Goal: Task Accomplishment & Management: Complete application form

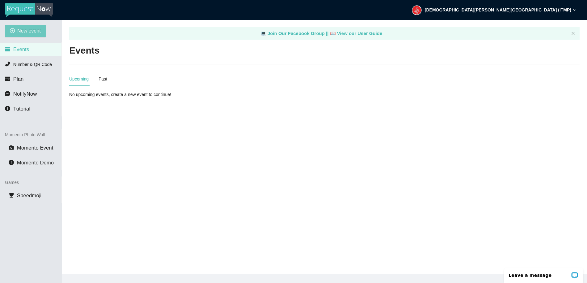
click at [26, 32] on span "New event" at bounding box center [28, 31] width 23 height 8
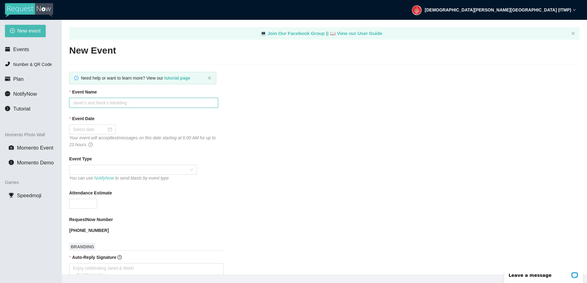
click at [97, 104] on input "Event Name" at bounding box center [143, 103] width 149 height 10
type input "ITMP VIBZ - DJ Request Line"
click at [88, 129] on input "Event Date" at bounding box center [90, 129] width 34 height 7
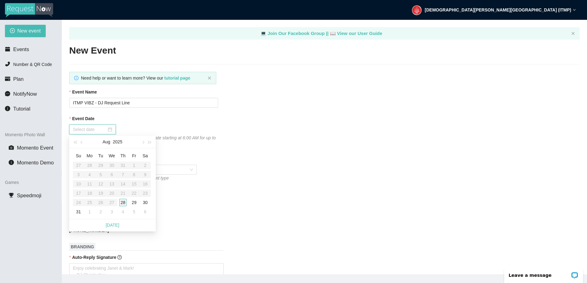
type input "[DATE]"
click at [120, 203] on div "28" at bounding box center [122, 201] width 7 height 7
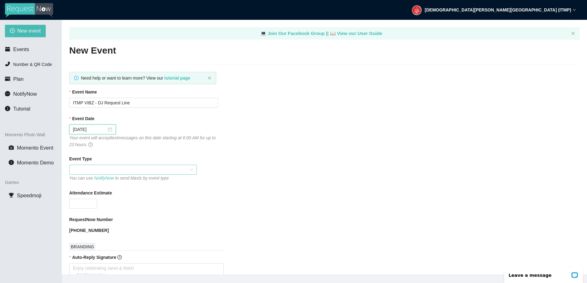
click at [85, 170] on span at bounding box center [133, 169] width 120 height 9
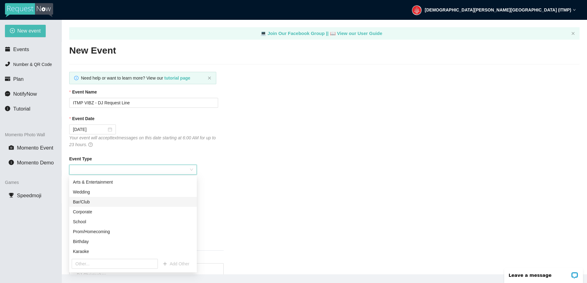
click at [77, 202] on div "Bar/Club" at bounding box center [133, 201] width 120 height 7
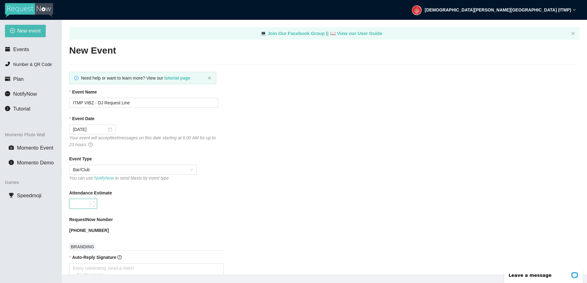
click at [83, 203] on input "Attendance Estimate" at bounding box center [83, 203] width 27 height 9
type input "60"
click at [328, 222] on div "RequestNow Number" at bounding box center [324, 220] width 511 height 9
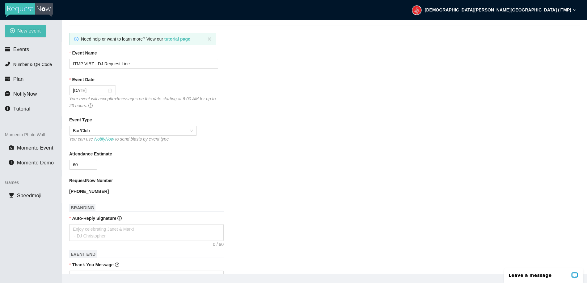
scroll to position [59, 0]
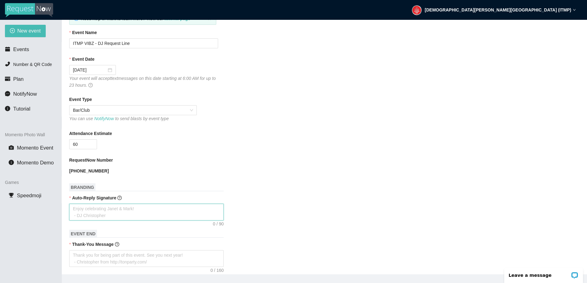
click at [108, 214] on textarea "Auto-Reply Signature" at bounding box center [146, 211] width 155 height 17
type textarea "T"
type textarea "Th"
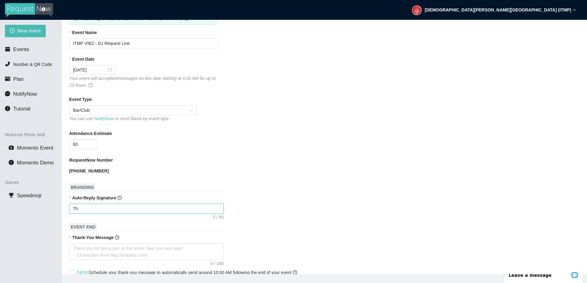
type textarea "Tha"
type textarea "Than"
type textarea "Thank"
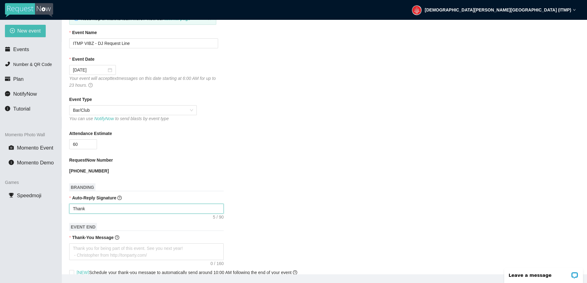
type textarea "Thanks"
type textarea "Thanks f"
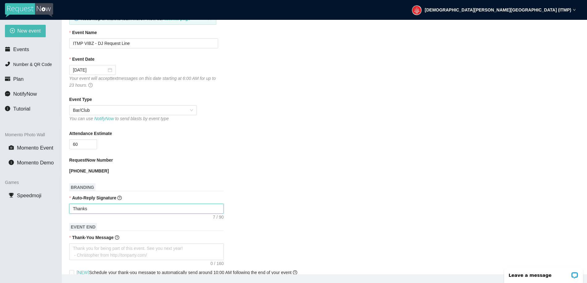
type textarea "Thanks f"
type textarea "Thanks fo"
type textarea "Thanks for"
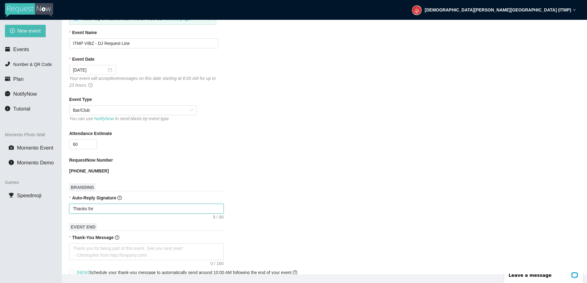
type textarea "Thanks for y"
type textarea "Thanks for yo"
type textarea "Thanks for you"
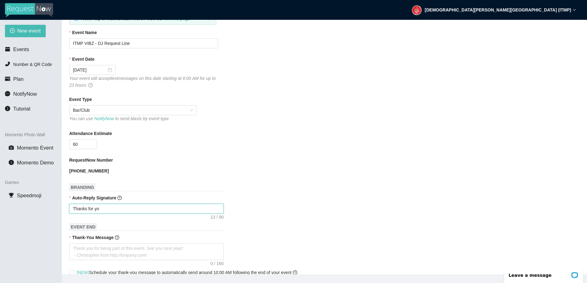
type textarea "Thanks for you"
type textarea "Thanks for your"
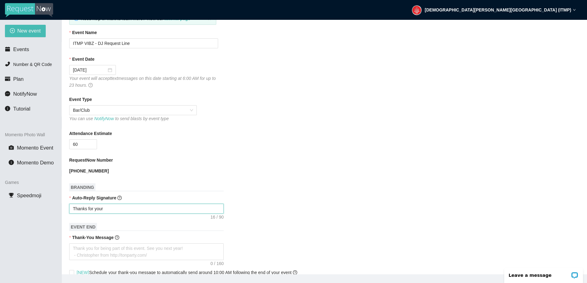
type textarea "Thanks for your r"
type textarea "Thanks for your re"
type textarea "Thanks for your req"
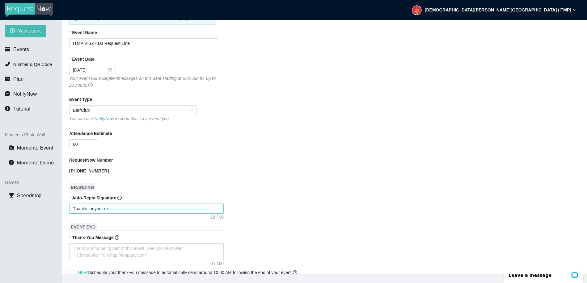
type textarea "Thanks for your req"
type textarea "Thanks for your requ"
type textarea "Thanks for your reque"
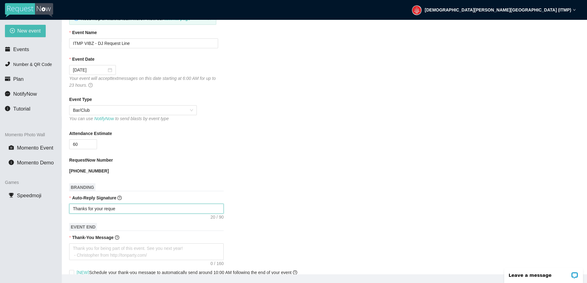
type textarea "Thanks for your reques"
type textarea "Thanks for your request"
type textarea "Thanks for your request."
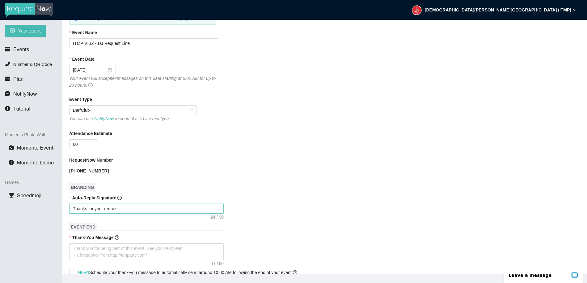
type textarea "Thanks for your request."
type textarea "Thanks for your request. W"
type textarea "Thanks for your request. We"
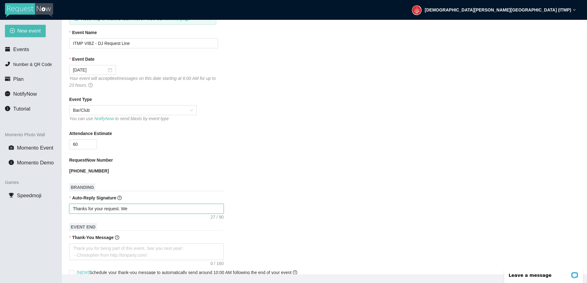
type textarea "Thanks for your request. We'"
type textarea "Thanks for your request. We'l"
type textarea "Thanks for your request. We'll"
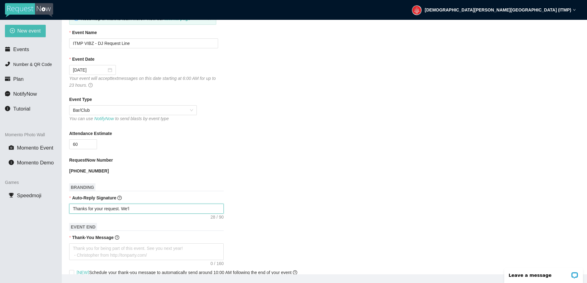
type textarea "Thanks for your request. We'll"
type textarea "Thanks for your request. We'll g"
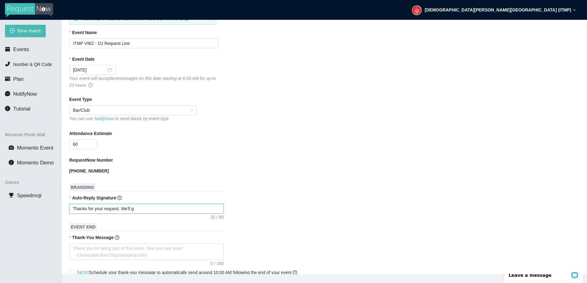
type textarea "Thanks for your request. We'll"
type textarea "Thanks for your request. We'll t"
type textarea "Thanks for your request. We'll"
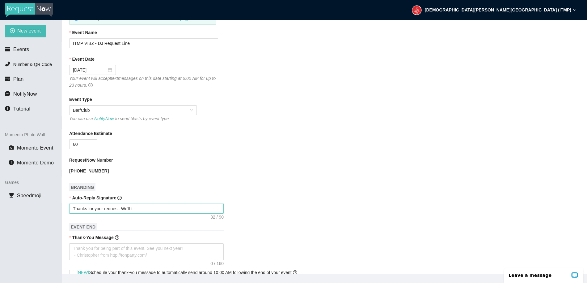
type textarea "Thanks for your request. We'll"
type textarea "Thanks for your request. We'll g"
type textarea "Thanks for your request. We'll ge"
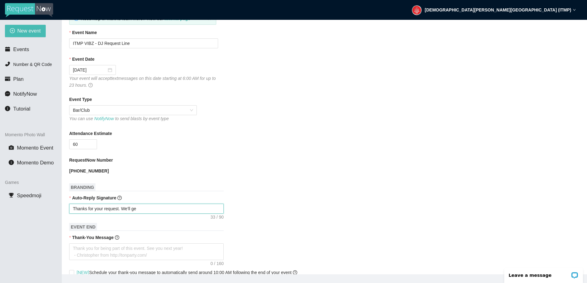
type textarea "Thanks for your request. We'll g"
type textarea "Thanks for your request. We'll"
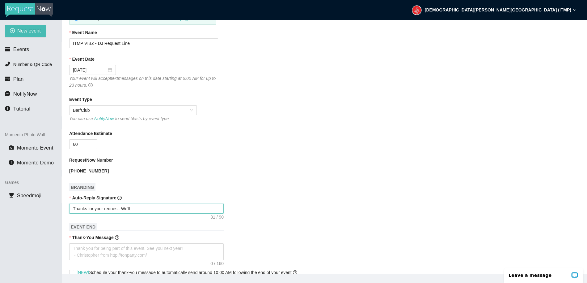
type textarea "Thanks for your request. We'll"
type textarea "Thanks for your request. We'l"
type textarea "Thanks for your request. We'"
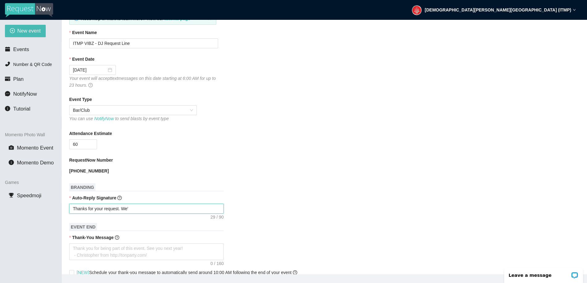
type textarea "Thanks for your request. We"
type textarea "Thanks for your request. W"
type textarea "Thanks for your request."
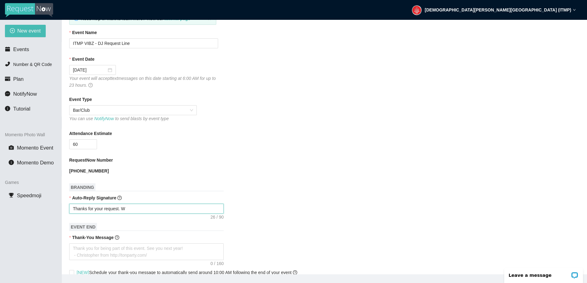
type textarea "Thanks for your request."
type textarea "Thanks for your request. W"
type textarea "Thanks for your request. We"
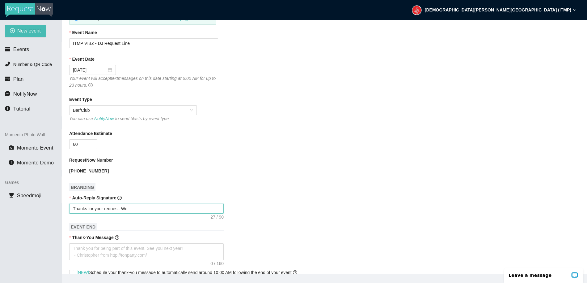
type textarea "Thanks for your request. We"
type textarea "Thanks for your request. We a"
type textarea "Thanks for your request. We ap"
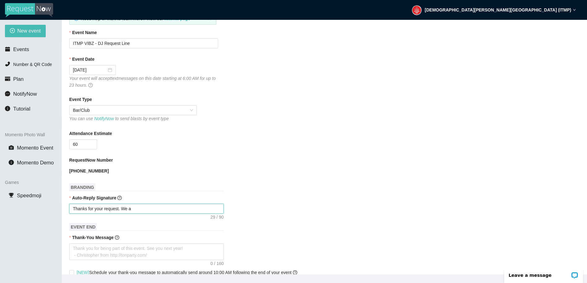
type textarea "Thanks for your request. We ap"
type textarea "Thanks for your request. We app"
type textarea "Thanks for your request. We appr"
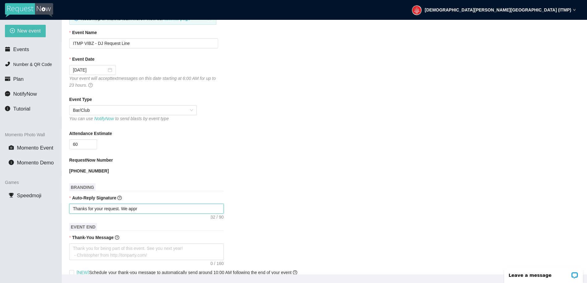
type textarea "Thanks for your request. We appre"
type textarea "Thanks for your request. We apprec"
type textarea "Thanks for your request. We appreci"
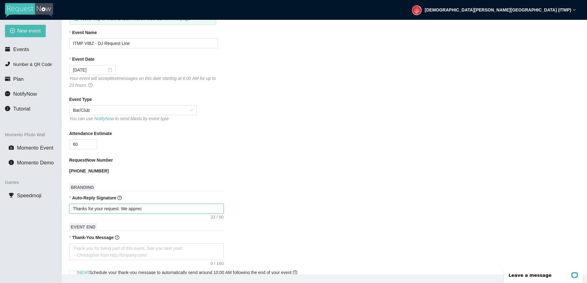
type textarea "Thanks for your request. We appreci"
type textarea "Thanks for your request. We apprecia"
type textarea "Thanks for your request. We appreciat"
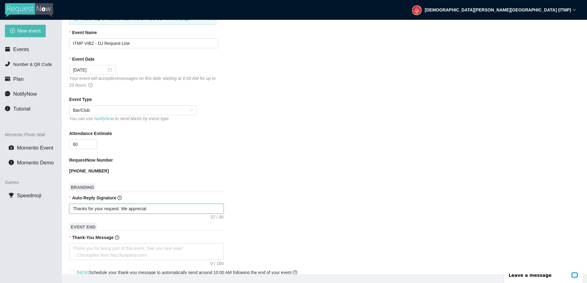
type textarea "Thanks for your request. We appreciate"
type textarea "Thanks for your request. We appreciate y"
type textarea "Thanks for your request. We appreciate yo"
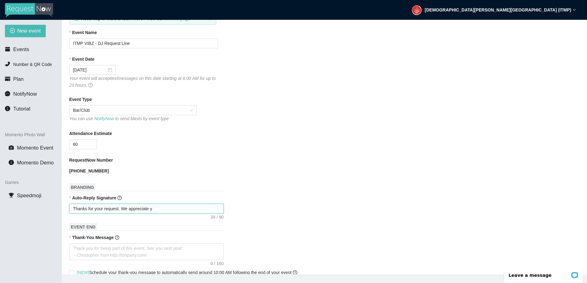
type textarea "Thanks for your request. We appreciate yo"
type textarea "Thanks for your request. We appreciate you"
type textarea "Thanks for your request. We appreciate your"
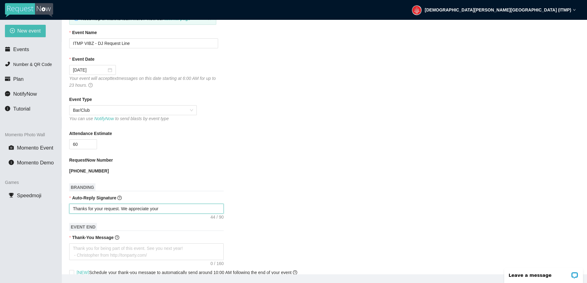
type textarea "Thanks for your request. We appreciate your v"
type textarea "Thanks for your request. We appreciate your vi"
type textarea "Thanks for your request. We appreciate your vib"
type textarea "Thanks for your request. We appreciate your vibe"
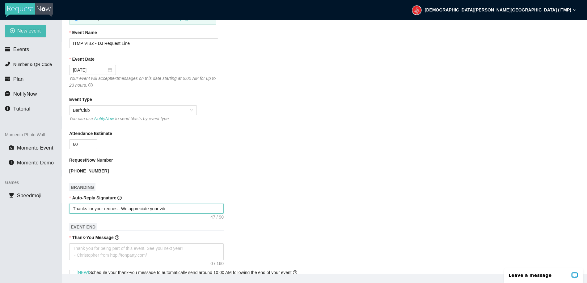
type textarea "Thanks for your request. We appreciate your vibe"
type textarea "Thanks for your request. We appreciate your vibe!"
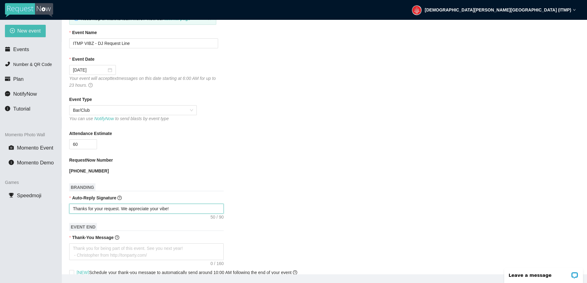
click at [73, 209] on textarea "Thanks for your request. We appreciate your vibe!" at bounding box center [146, 208] width 155 height 10
drag, startPoint x: 123, startPoint y: 208, endPoint x: 187, endPoint y: 207, distance: 64.0
click at [187, 207] on textarea "Thanks for your request. We appreciate your vibe!" at bounding box center [146, 208] width 155 height 10
type textarea "Thanks for your request."
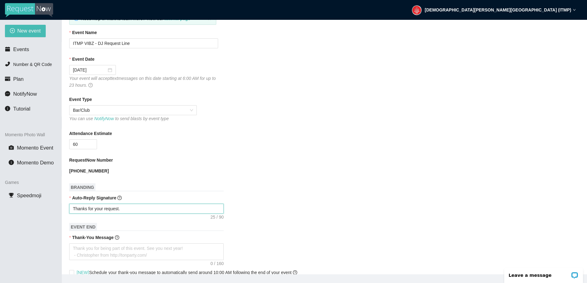
click at [74, 209] on textarea "Thanks for your request." at bounding box center [146, 208] width 155 height 10
type textarea "NThanks for your request."
type textarea "NiThanks for your request."
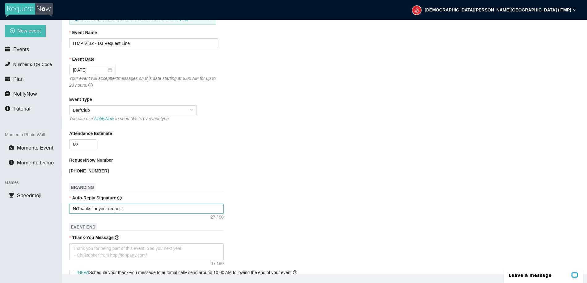
type textarea "NicThanks for your request."
type textarea "NiceThanks for your request."
type textarea "Nice Thanks for your request."
type textarea "Nice VThanks for your request."
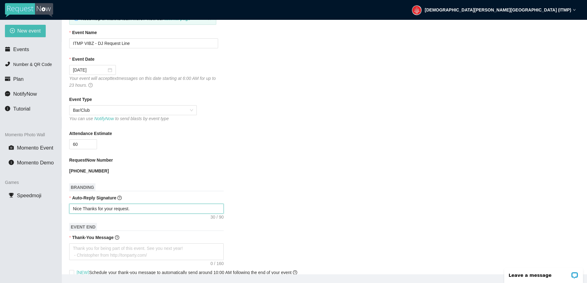
type textarea "Nice VThanks for your request."
type textarea "Nice Thanks for your request."
type textarea "Nice vThanks for your request."
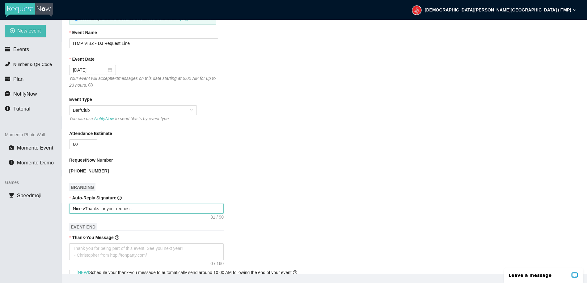
type textarea "Nice viThanks for your request."
type textarea "Nice vibThanks for your request."
type textarea "Nice vibeThanks for your request."
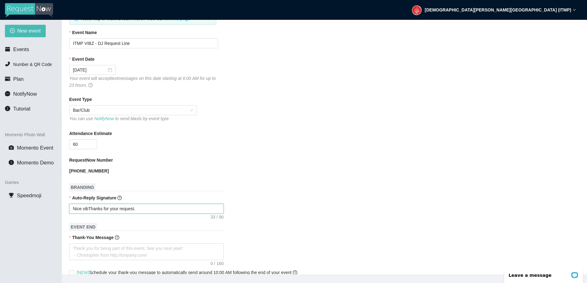
type textarea "Nice vibeThanks for your request."
type textarea "Nice vibe!Thanks for your request."
type textarea "Nice vibe! Thanks for your request."
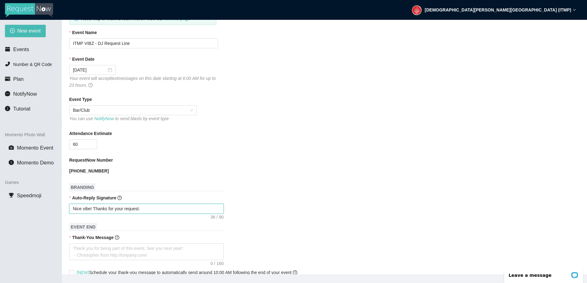
click at [153, 208] on textarea "Nice vibe! Thanks for your request." at bounding box center [146, 208] width 155 height 10
type textarea "Nice vibe! Thanks for your request. W"
type textarea "Nice vibe! Thanks for your request. We"
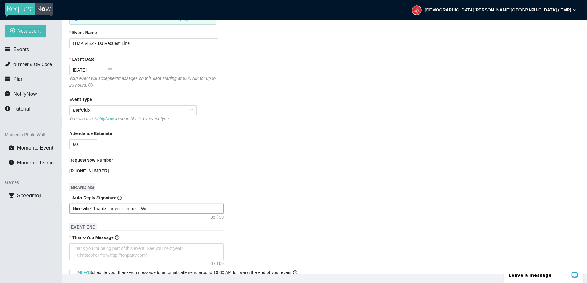
type textarea "Nice vibe! Thanks for your request. We'"
type textarea "Nice vibe! Thanks for your request. We'l"
type textarea "Nice vibe! Thanks for your request. We'll"
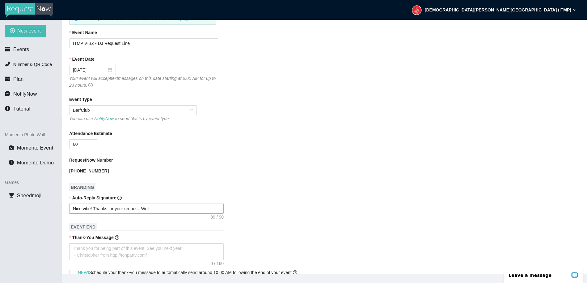
type textarea "Nice vibe! Thanks for your request. We'll"
type textarea "Nice vibe! Thanks for your request. We'll g"
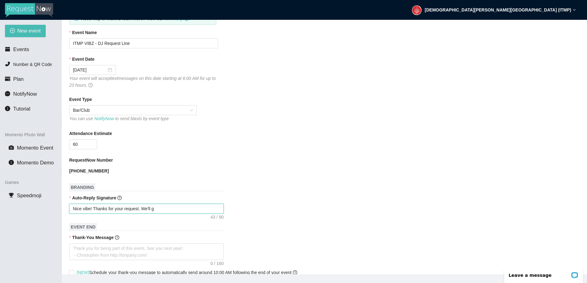
type textarea "Nice vibe! Thanks for your request. We'll ge"
type textarea "Nice vibe! Thanks for your request. We'll get"
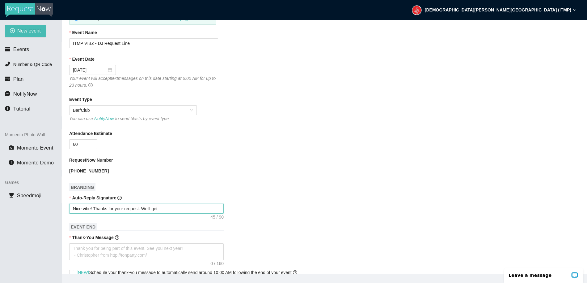
type textarea "Nice vibe! Thanks for your request. We'll get"
type textarea "Nice vibe! Thanks for your request. We'll get i"
type textarea "Nice vibe! Thanks for your request. We'll get it"
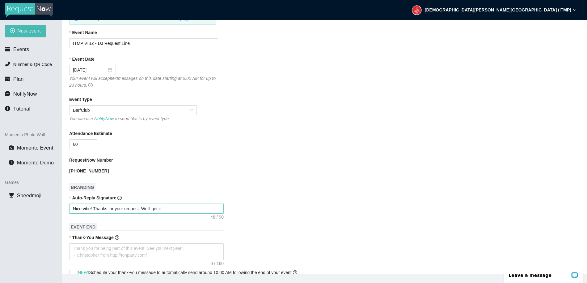
type textarea "Nice vibe! Thanks for your request. We'll get it"
type textarea "Nice vibe! Thanks for your request. We'll get it o"
type textarea "Nice vibe! Thanks for your request. We'll get it on"
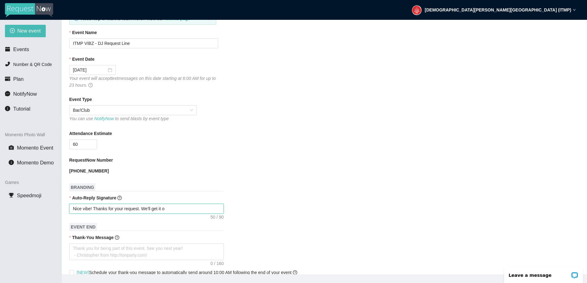
type textarea "Nice vibe! Thanks for your request. We'll get it on"
type textarea "Nice vibe! Thanks for your request. We'll get it on a"
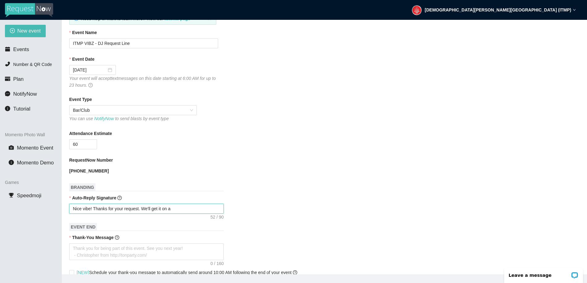
type textarea "Nice vibe! Thanks for your request. We'll get it on as"
type textarea "Nice vibe! Thanks for your request. We'll get it on as s"
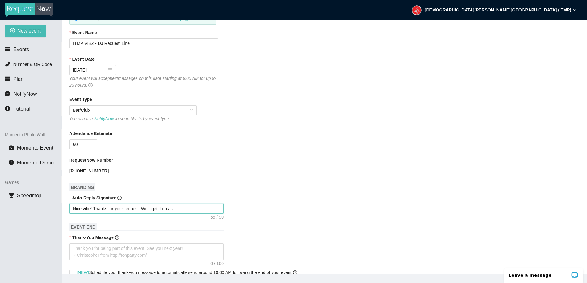
type textarea "Nice vibe! Thanks for your request. We'll get it on as s"
type textarea "Nice vibe! Thanks for your request. We'll get it on as so"
type textarea "Nice vibe! Thanks for your request. We'll get it on as soo"
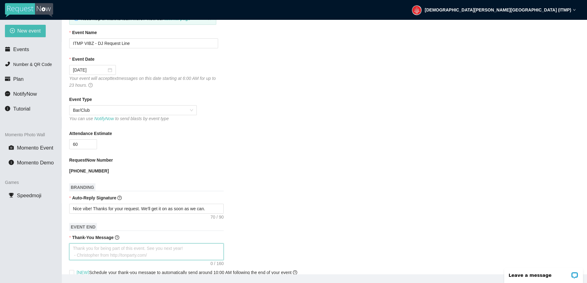
click at [83, 252] on textarea "Thank-You Message" at bounding box center [146, 251] width 155 height 17
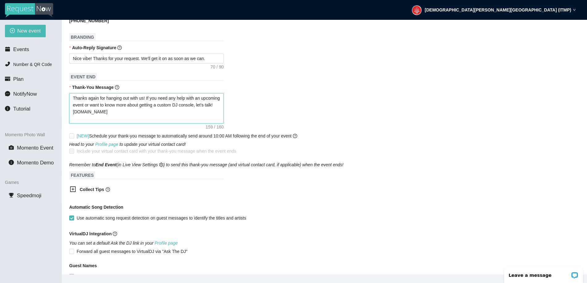
scroll to position [211, 0]
click at [74, 189] on icon "plus-square" at bounding box center [73, 188] width 6 height 6
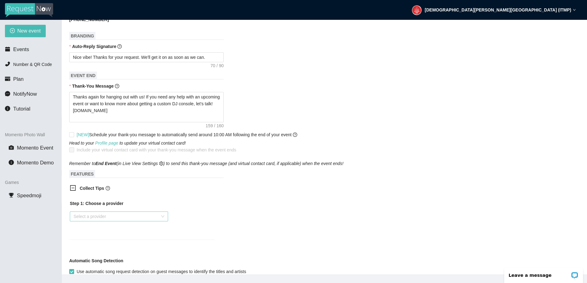
click at [94, 215] on input "search" at bounding box center [117, 215] width 87 height 9
click at [80, 239] on div "Venmo" at bounding box center [119, 238] width 91 height 7
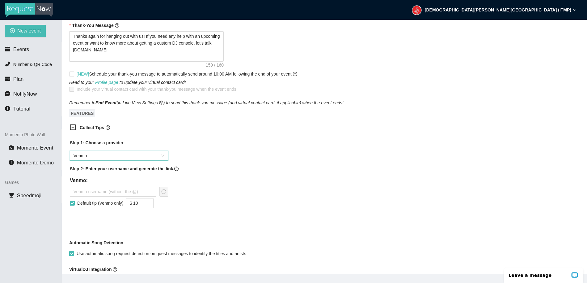
scroll to position [272, 0]
click at [90, 192] on input "text" at bounding box center [113, 190] width 87 height 10
click at [143, 200] on input "$ 10" at bounding box center [139, 201] width 27 height 9
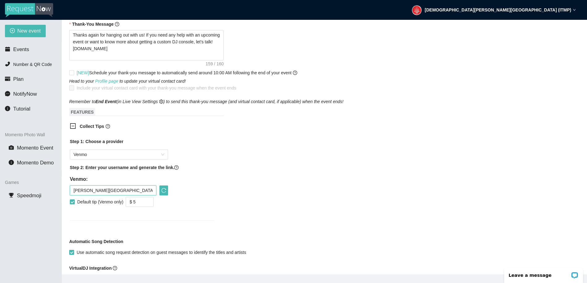
click at [116, 195] on input "[PERSON_NAME][GEOGRAPHIC_DATA]" at bounding box center [113, 190] width 87 height 10
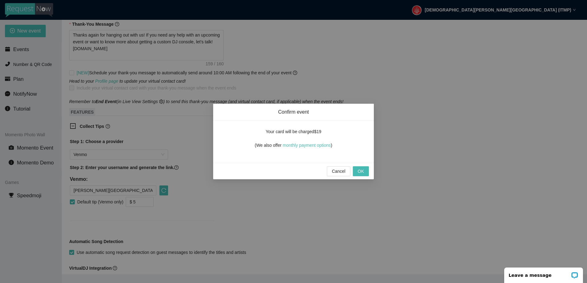
click at [204, 221] on div "Confirm event Your card will be charged $19 (We also offer monthly payment opti…" at bounding box center [293, 141] width 587 height 283
click at [89, 211] on div "Confirm event Your card will be charged $19 (We also offer monthly payment opti…" at bounding box center [293, 141] width 587 height 283
click at [361, 171] on span "OK" at bounding box center [361, 171] width 6 height 7
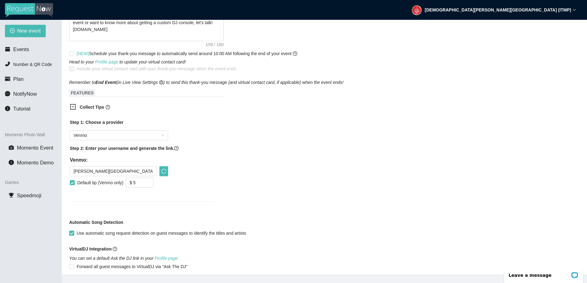
scroll to position [72, 0]
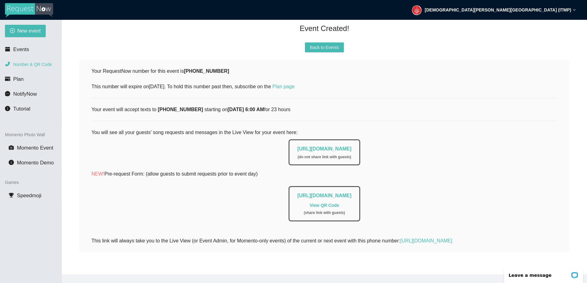
click at [26, 65] on span "Number & QR Code" at bounding box center [32, 64] width 39 height 5
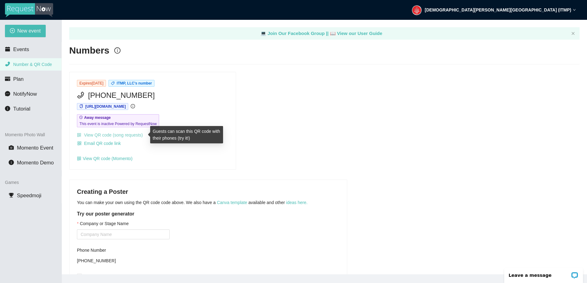
click at [99, 135] on link "View QR code (song requests)" at bounding box center [110, 134] width 66 height 5
